Goal: Check status: Check status

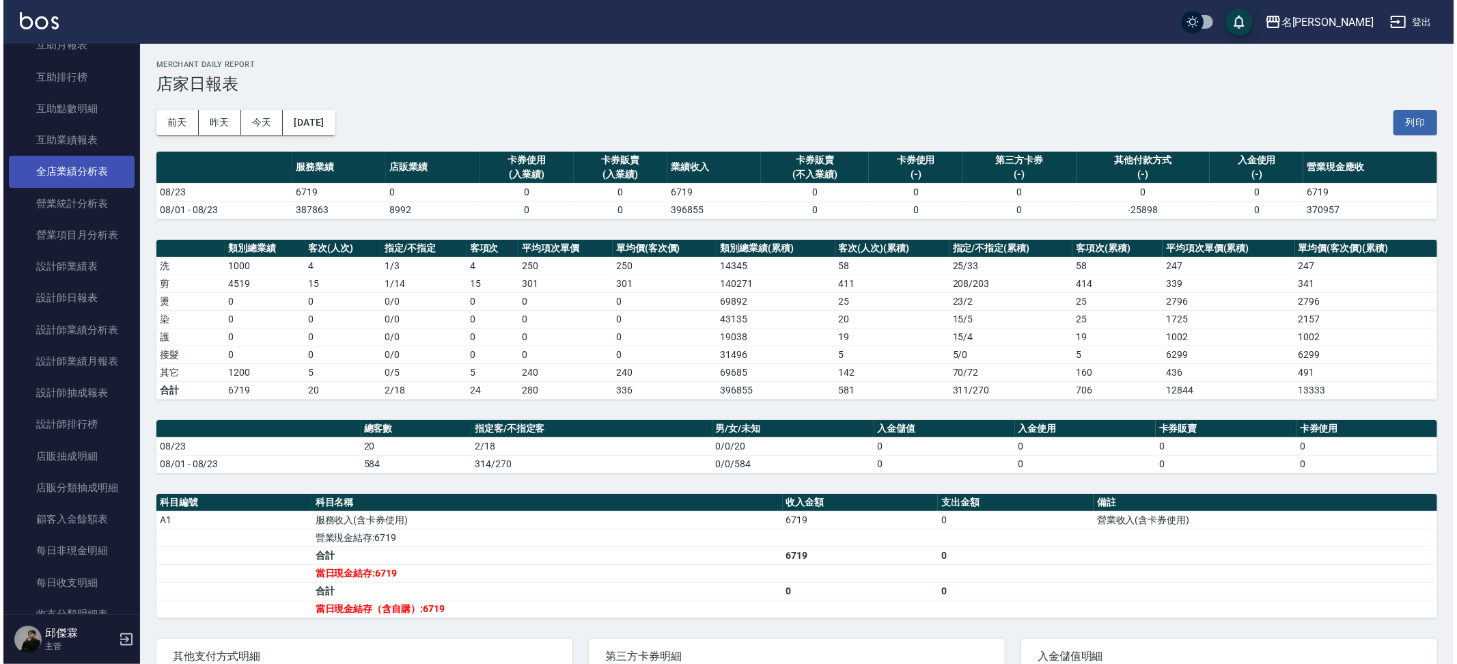
scroll to position [473, 0]
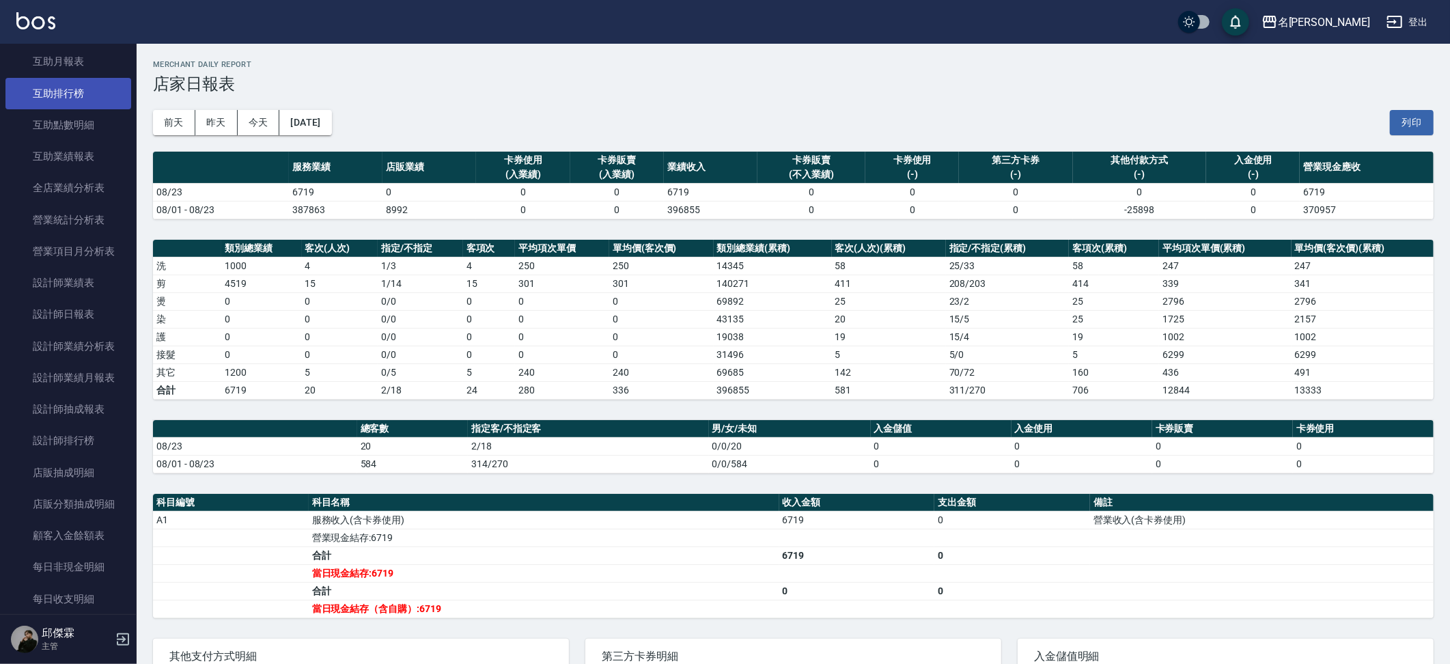
click at [85, 96] on link "互助排行榜" at bounding box center [68, 93] width 126 height 31
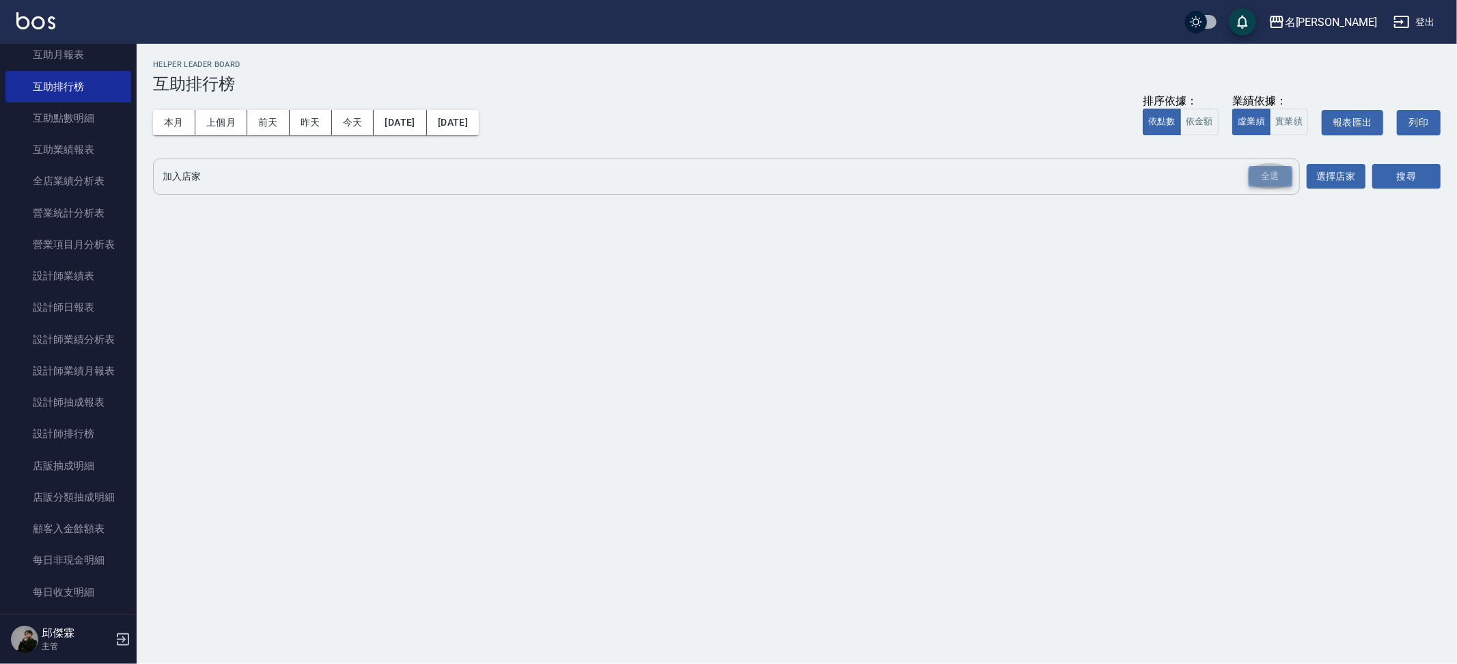
click at [1286, 178] on div "全選" at bounding box center [1270, 176] width 44 height 21
click at [1425, 178] on button "搜尋" at bounding box center [1406, 177] width 68 height 25
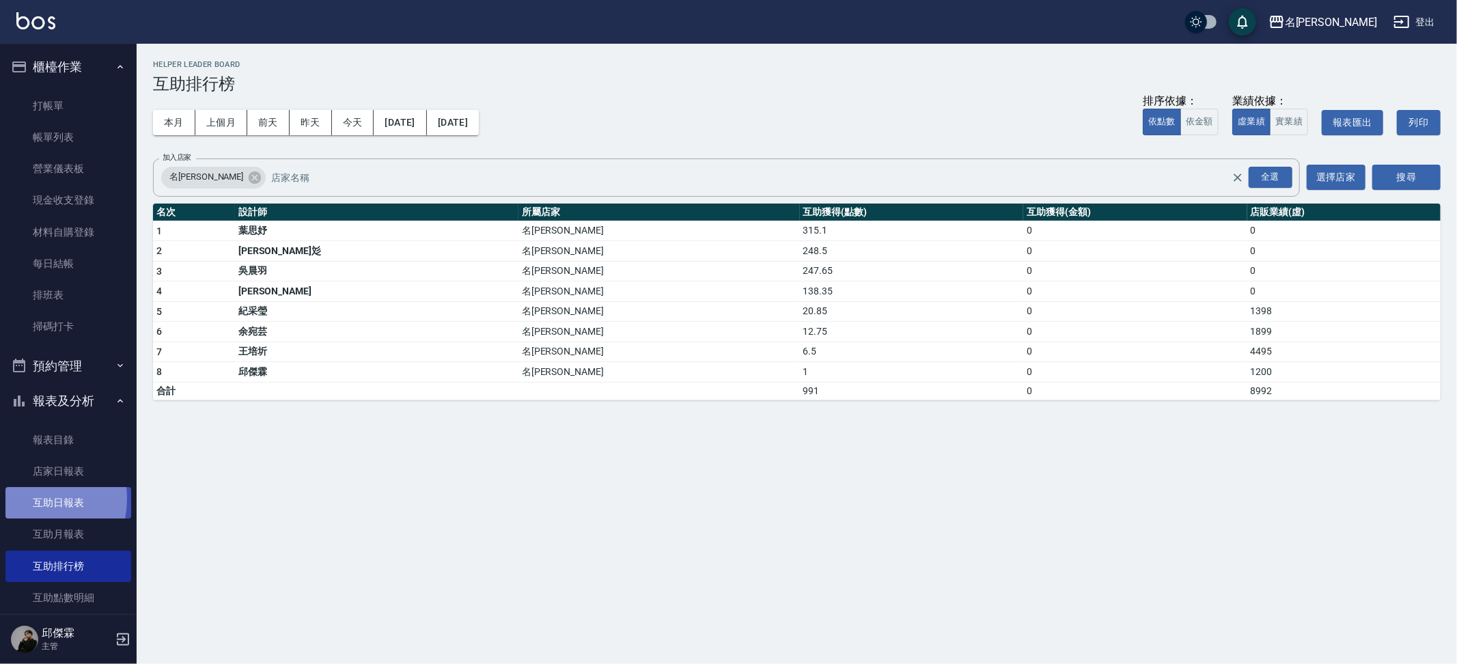
click at [26, 493] on link "互助日報表" at bounding box center [68, 502] width 126 height 31
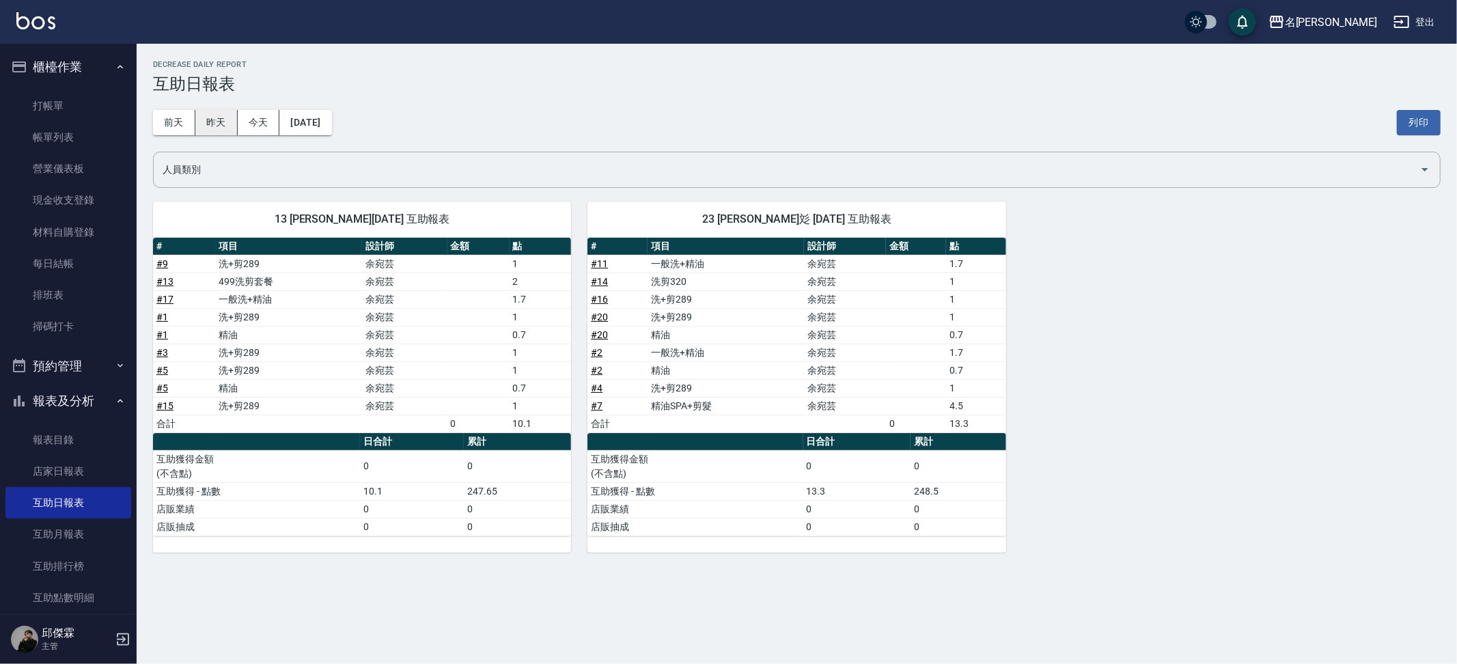
click at [230, 117] on button "昨天" at bounding box center [216, 122] width 42 height 25
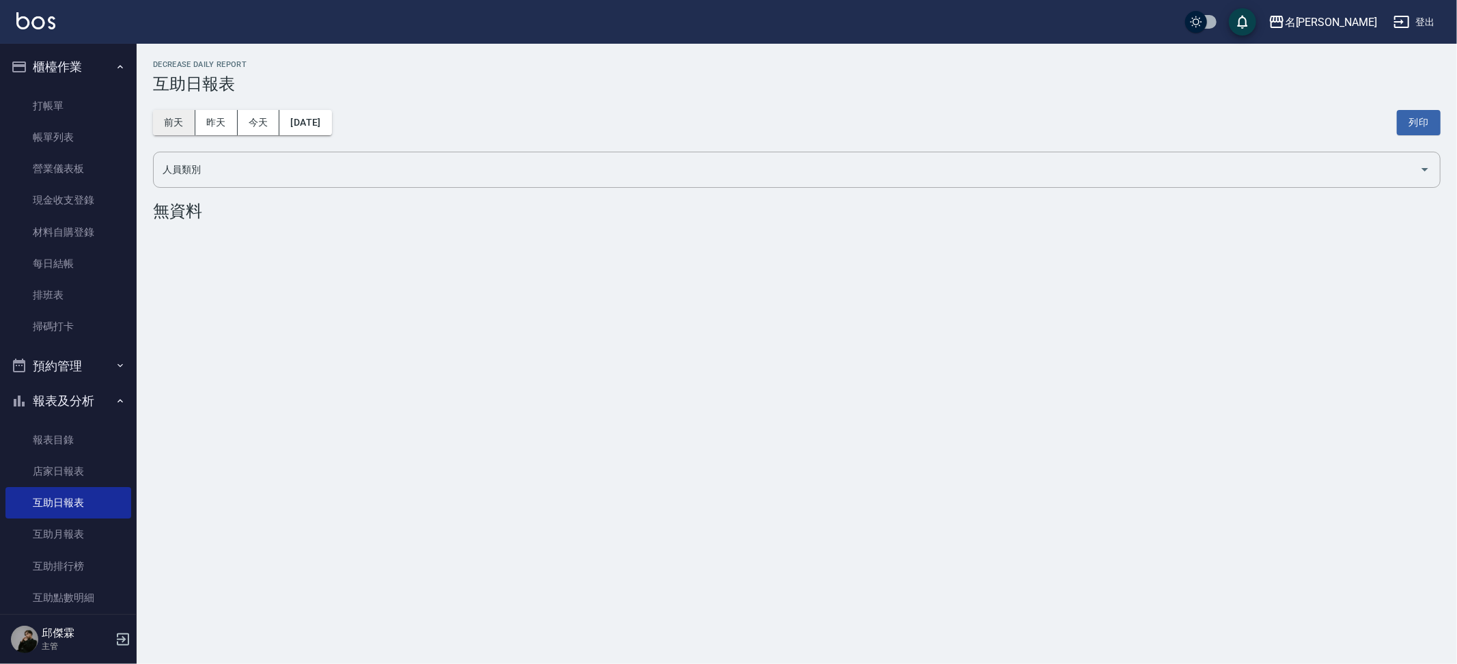
click at [178, 119] on button "前天" at bounding box center [174, 122] width 42 height 25
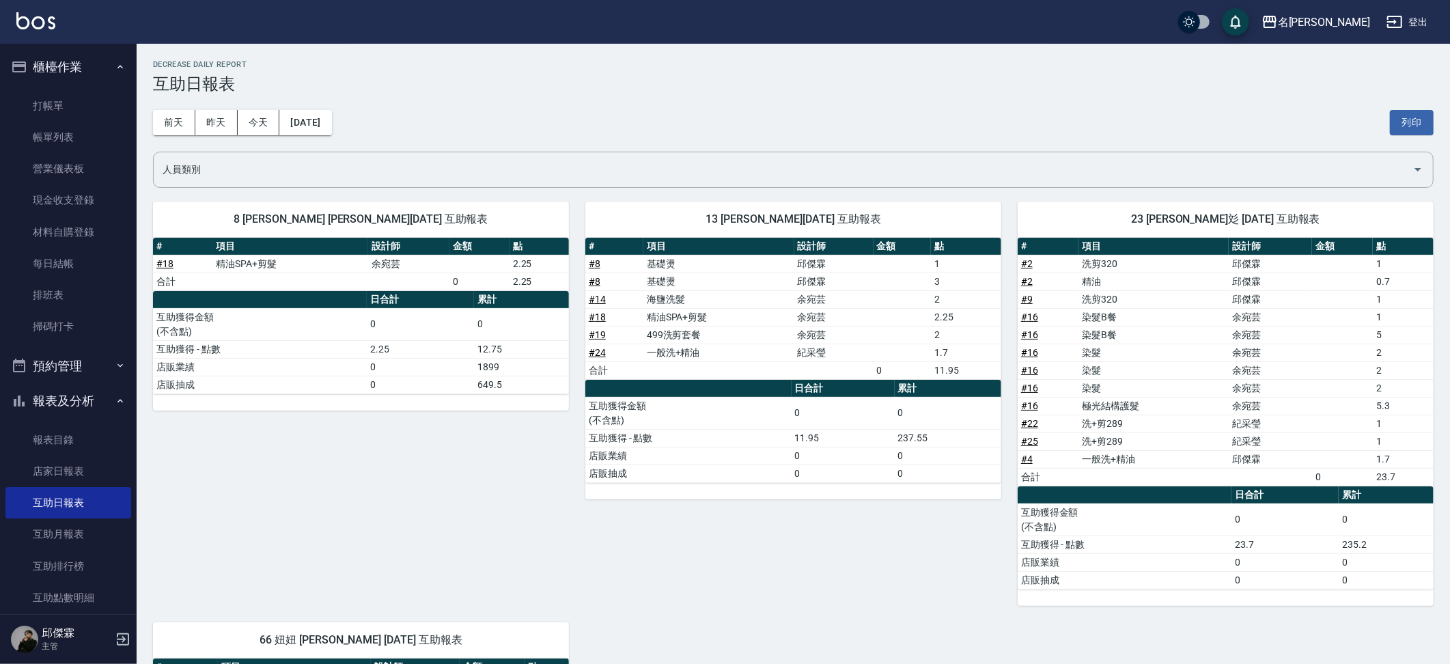
click at [153, 110] on button "前天" at bounding box center [174, 122] width 42 height 25
click at [214, 125] on button "昨天" at bounding box center [216, 122] width 42 height 25
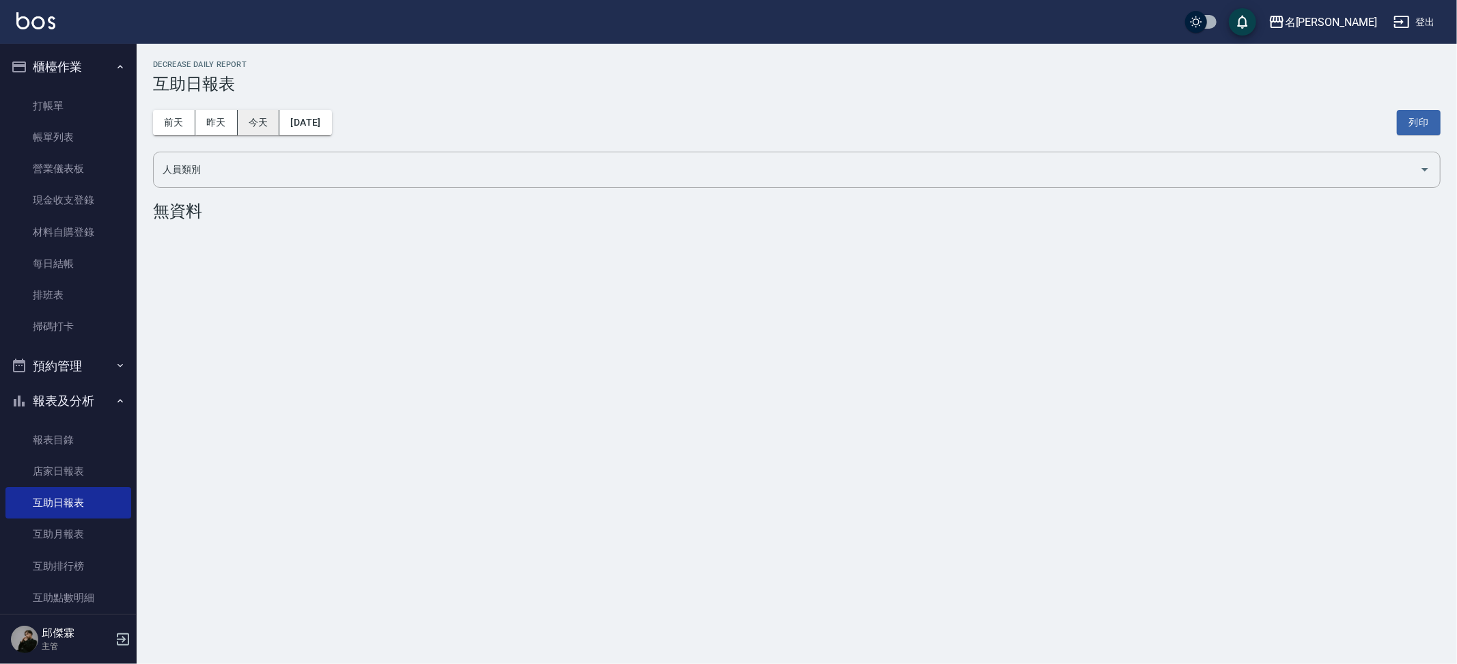
click at [258, 122] on button "今天" at bounding box center [259, 122] width 42 height 25
